Goal: Task Accomplishment & Management: Use online tool/utility

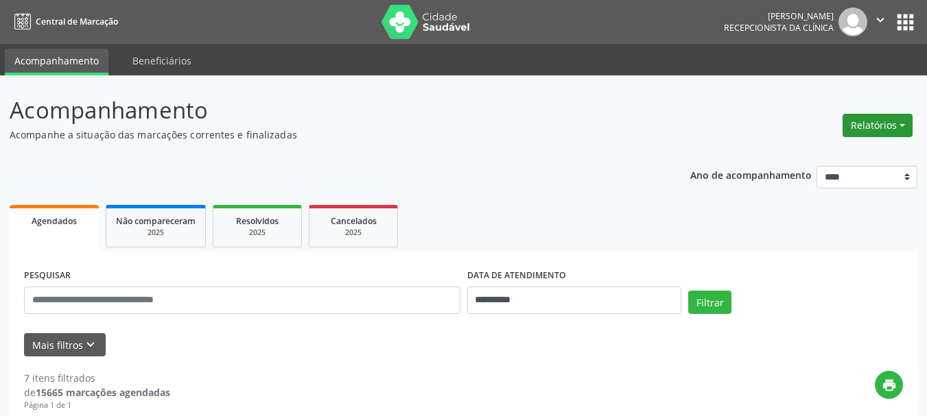
click at [865, 126] on button "Relatórios" at bounding box center [877, 125] width 70 height 23
click at [825, 152] on link "Agendamentos" at bounding box center [838, 154] width 147 height 19
select select "*"
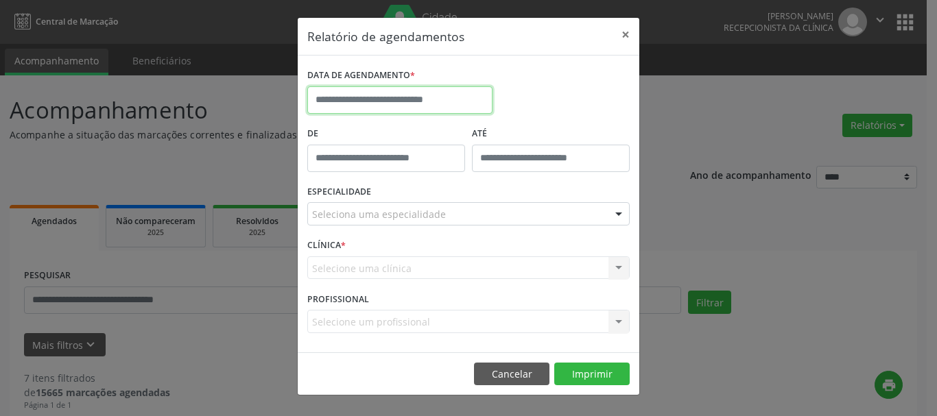
click at [438, 100] on input "text" at bounding box center [399, 99] width 185 height 27
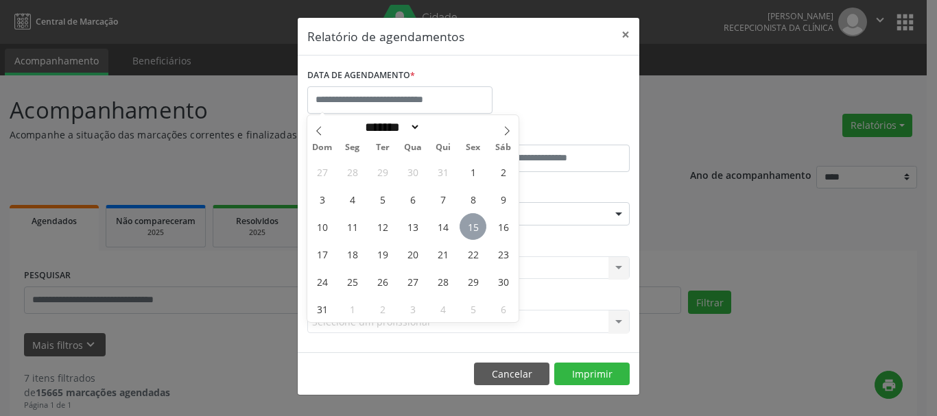
click at [465, 226] on span "15" at bounding box center [473, 226] width 27 height 27
type input "**********"
click at [465, 226] on span "15" at bounding box center [473, 226] width 27 height 27
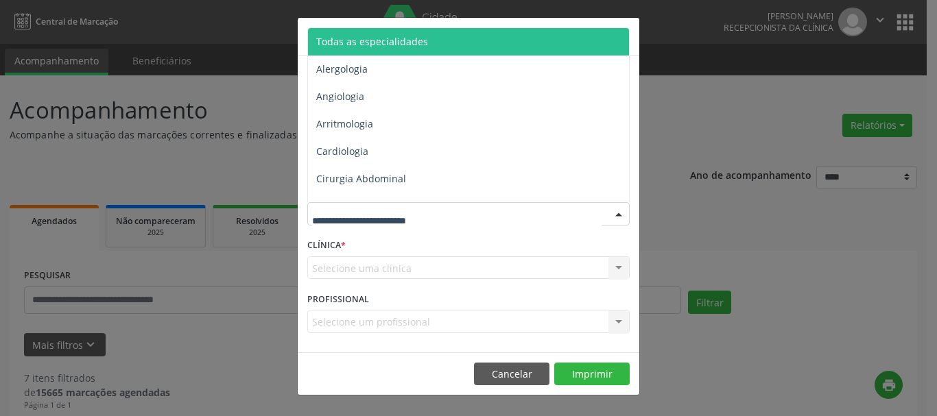
click at [466, 215] on div at bounding box center [468, 213] width 322 height 23
click at [451, 51] on span "Todas as especialidades" at bounding box center [469, 41] width 323 height 27
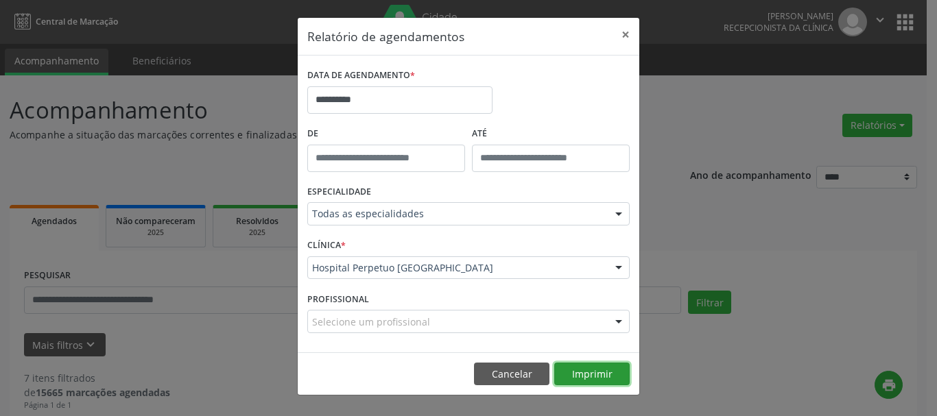
click at [599, 375] on button "Imprimir" at bounding box center [591, 374] width 75 height 23
